Goal: Task Accomplishment & Management: Use online tool/utility

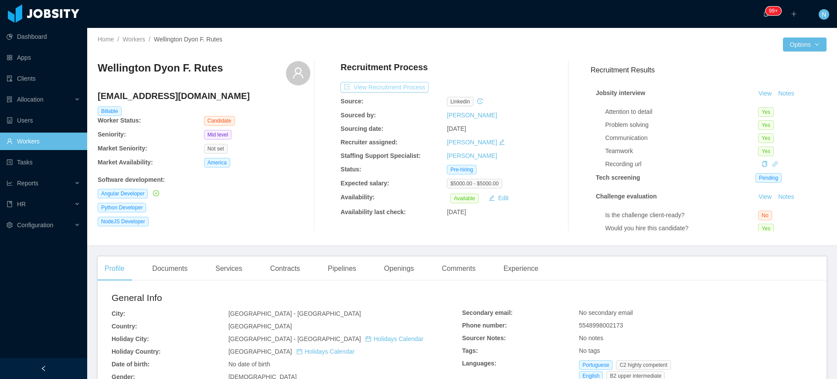
click at [396, 87] on button "View Recruitment Process" at bounding box center [384, 87] width 88 height 10
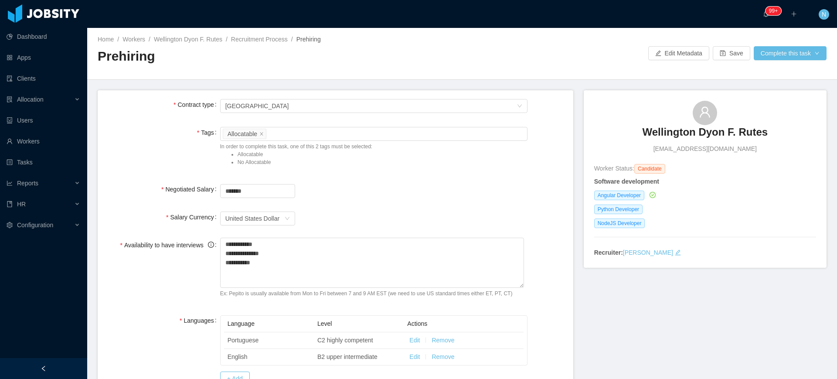
scroll to position [238, 0]
click at [726, 52] on button "Save" at bounding box center [731, 53] width 37 height 14
